Goal: Information Seeking & Learning: Learn about a topic

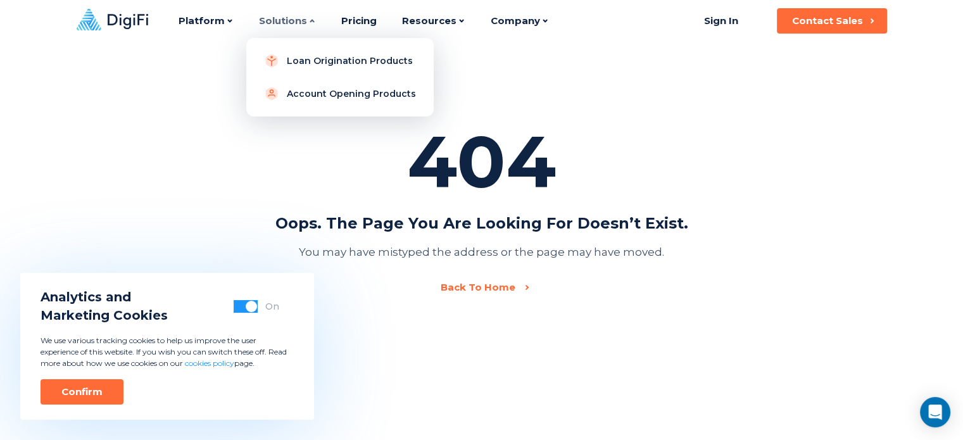
click at [308, 22] on icon at bounding box center [312, 21] width 8 height 8
click at [302, 63] on link "Loan Origination Products" at bounding box center [339, 60] width 167 height 25
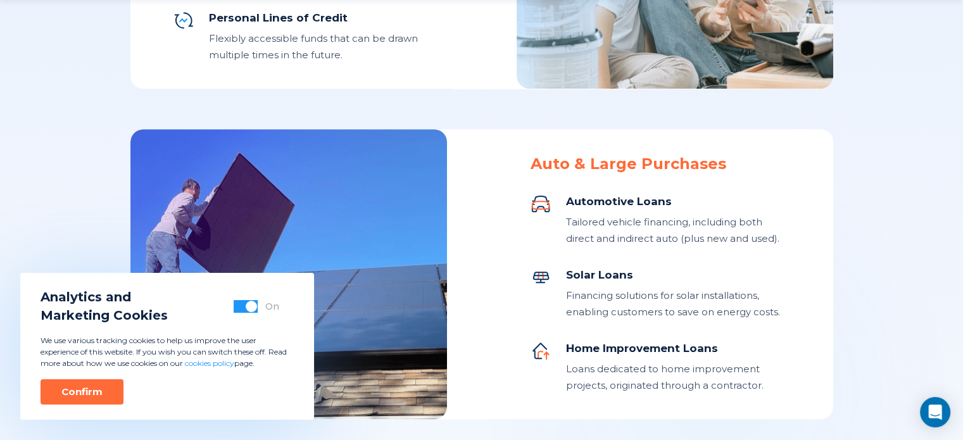
scroll to position [822, 0]
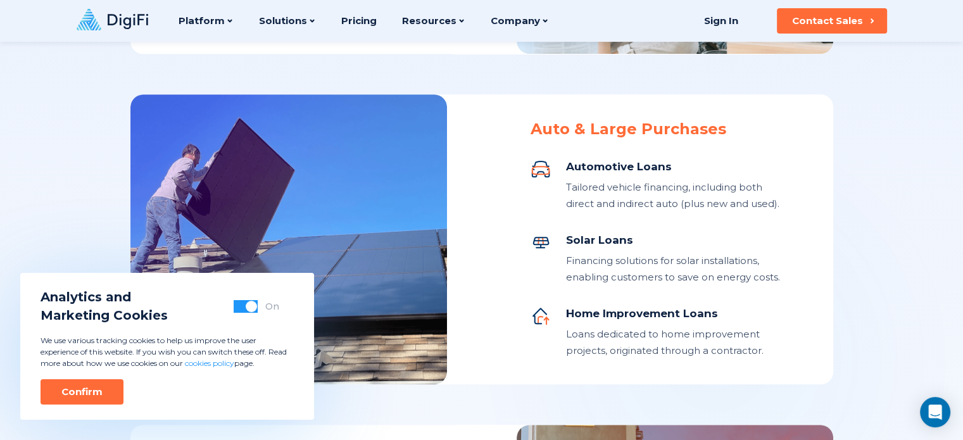
click at [241, 308] on button "button" at bounding box center [246, 306] width 24 height 13
click at [96, 387] on div "Confirm" at bounding box center [81, 392] width 41 height 13
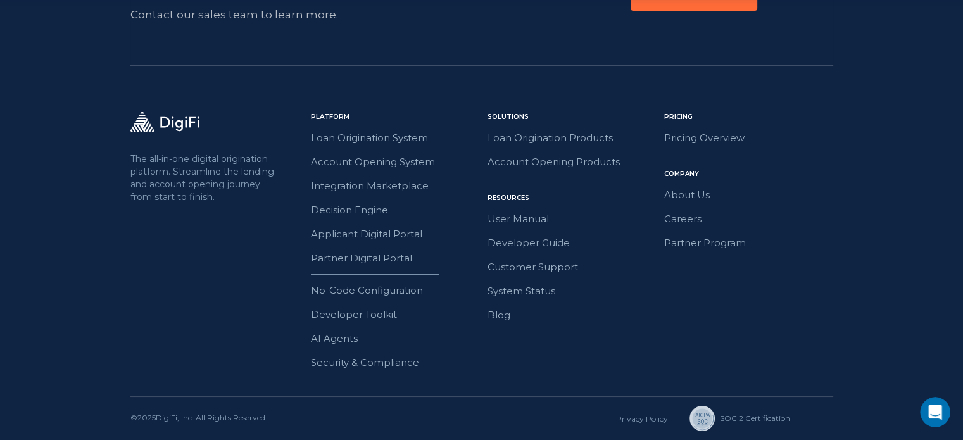
scroll to position [0, 0]
click at [331, 334] on link "AI Agents" at bounding box center [395, 338] width 169 height 16
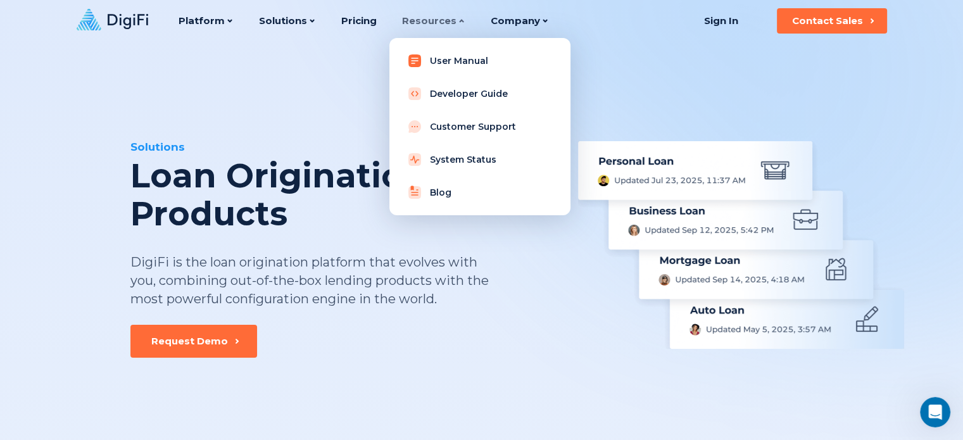
click at [446, 58] on link "User Manual" at bounding box center [479, 60] width 161 height 25
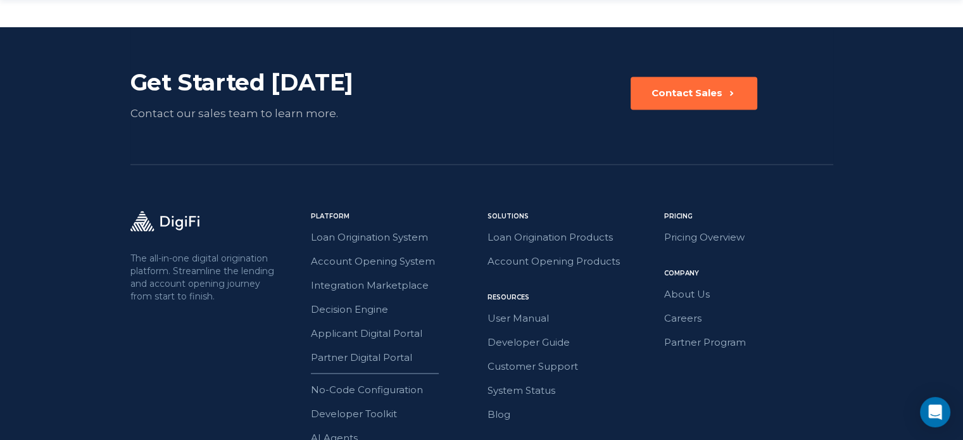
scroll to position [2320, 0]
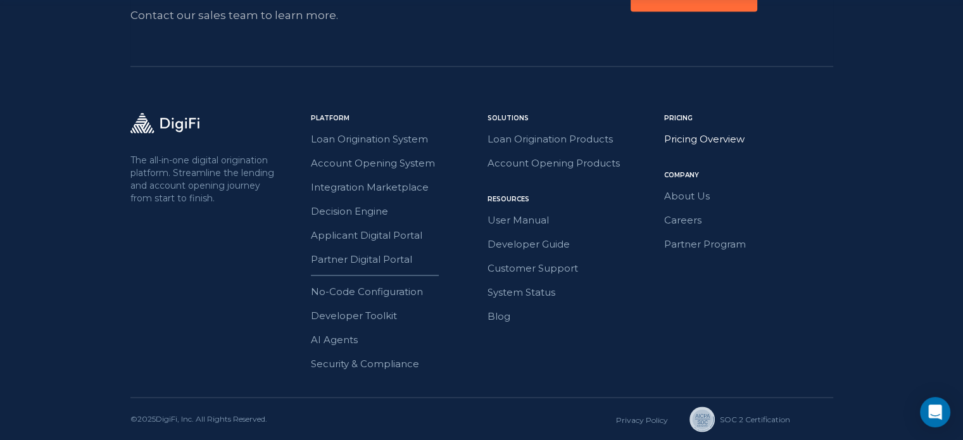
click at [684, 139] on link "Pricing Overview" at bounding box center [748, 138] width 169 height 16
